Goal: Entertainment & Leisure: Consume media (video, audio)

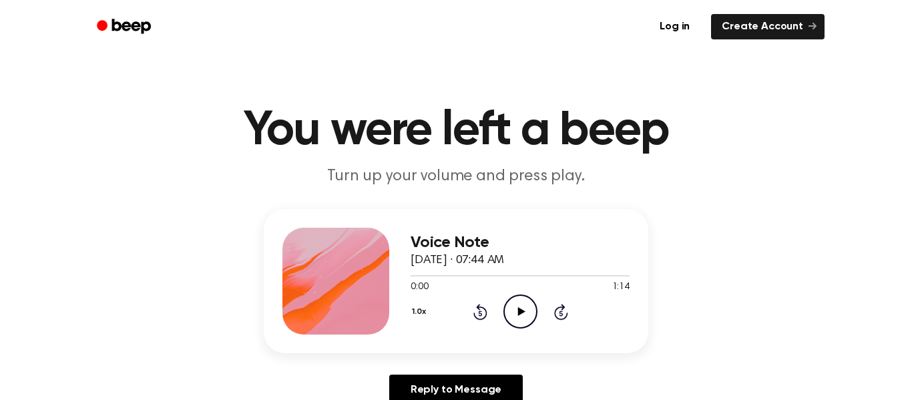
click at [520, 309] on icon at bounding box center [521, 311] width 7 height 9
click at [529, 314] on icon "Pause Audio" at bounding box center [521, 312] width 34 height 34
click at [525, 302] on icon "Play Audio" at bounding box center [521, 312] width 34 height 34
click at [519, 313] on icon at bounding box center [521, 311] width 7 height 9
click at [517, 318] on icon "Play Audio" at bounding box center [521, 312] width 34 height 34
